Goal: Obtain resource: Download file/media

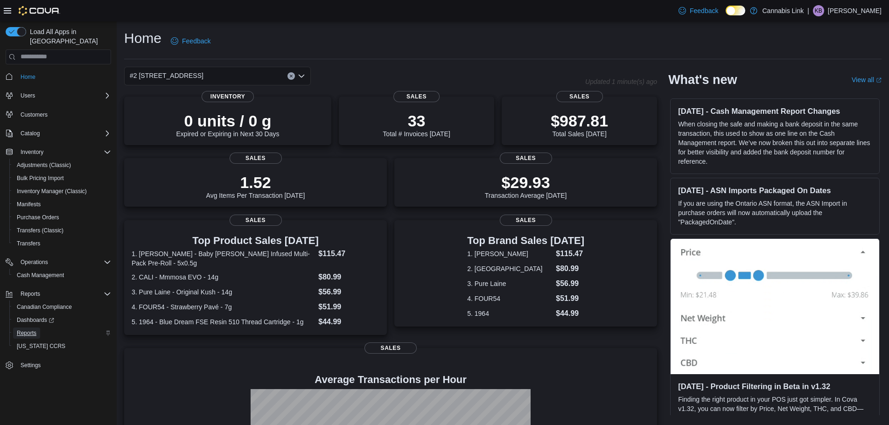
click at [36, 328] on link "Reports" at bounding box center [26, 333] width 27 height 11
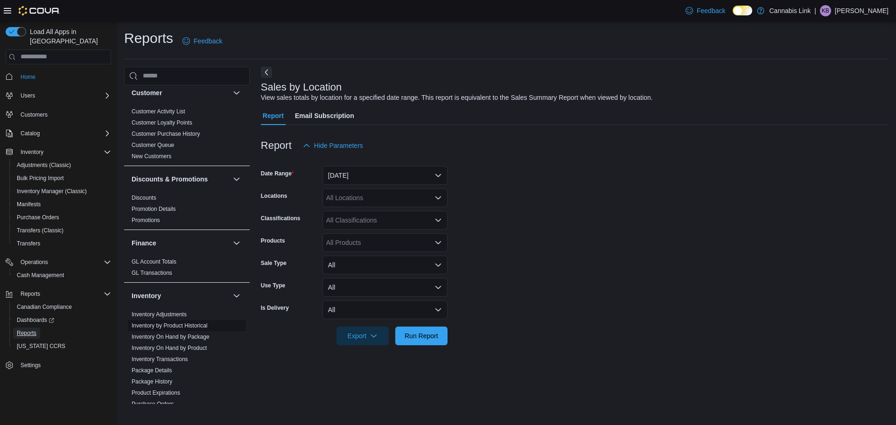
scroll to position [140, 0]
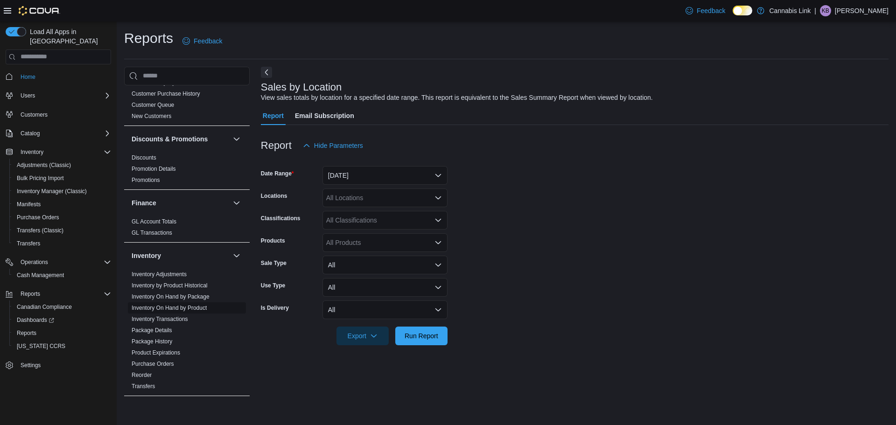
click at [184, 307] on link "Inventory On Hand by Product" at bounding box center [169, 308] width 75 height 7
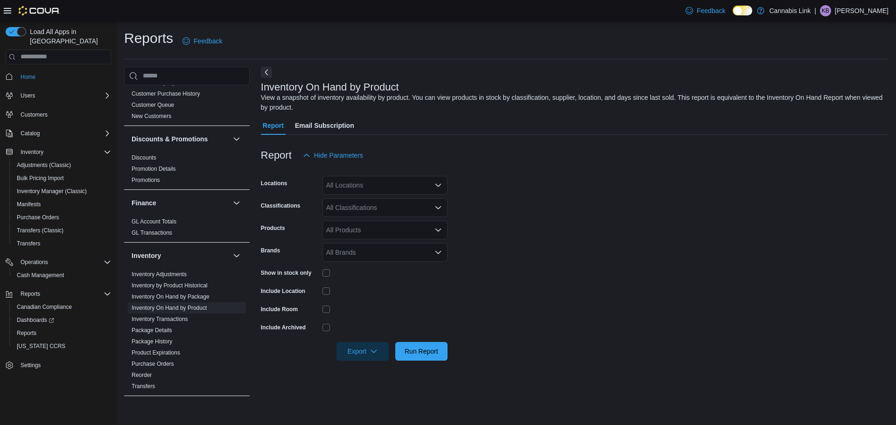
click at [373, 184] on div "All Locations" at bounding box center [384, 185] width 125 height 19
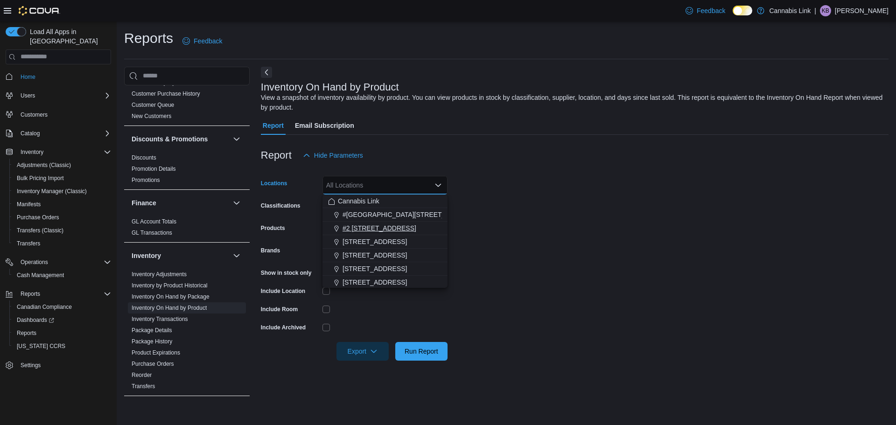
click at [369, 231] on span "#2 [STREET_ADDRESS]" at bounding box center [380, 228] width 74 height 9
click at [524, 270] on form "Locations #2 [STREET_ADDRESS] Combo box. Selected. #2 [STREET_ADDRESS] Press Ba…" at bounding box center [575, 263] width 628 height 196
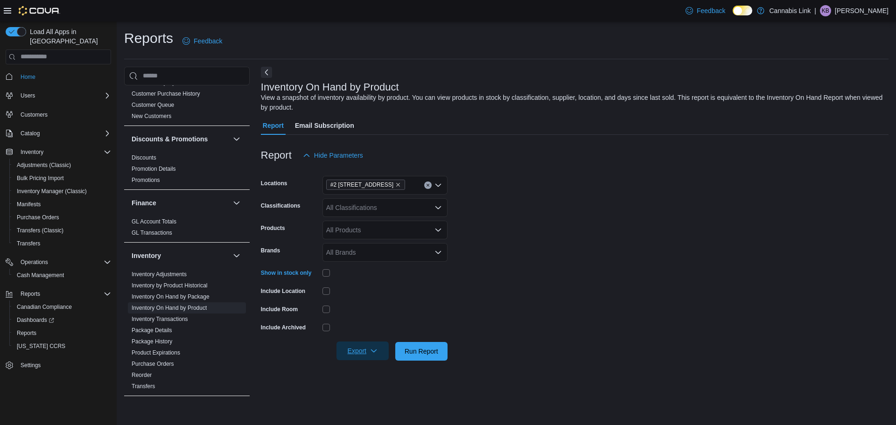
click at [373, 356] on span "Export" at bounding box center [362, 351] width 41 height 19
click at [369, 292] on span "Export to Excel" at bounding box center [364, 295] width 42 height 7
